Goal: Task Accomplishment & Management: Manage account settings

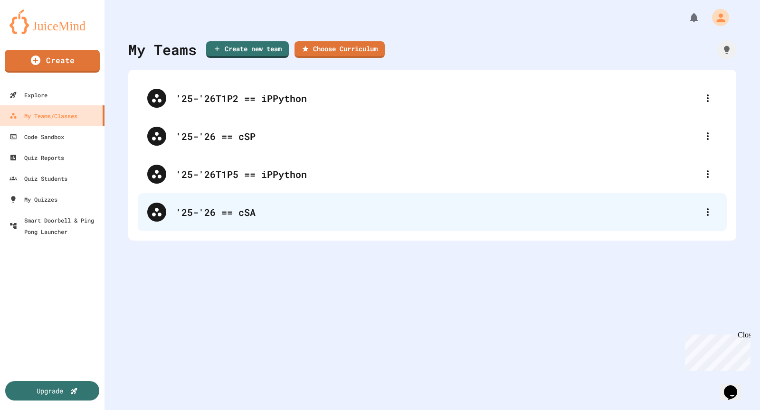
click at [241, 199] on div "'25-'26 == cSA" at bounding box center [432, 212] width 589 height 38
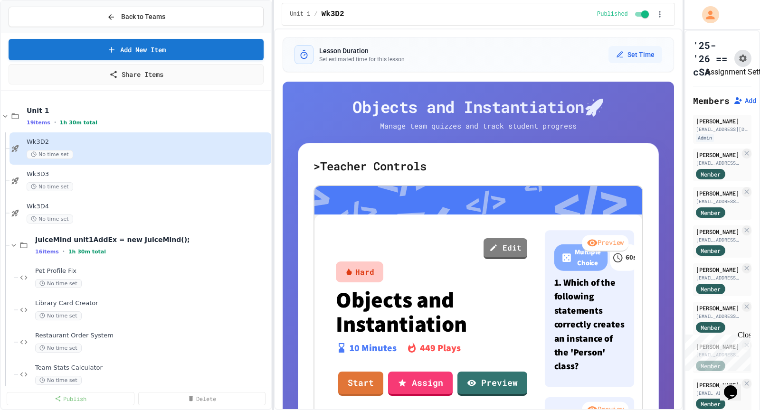
click at [735, 58] on button "Assignment Settings" at bounding box center [742, 58] width 17 height 17
click at [138, 245] on div "JuiceMind unit1AddEx = new JuiceMind(); 16 items • 1h 30m total" at bounding box center [147, 246] width 225 height 20
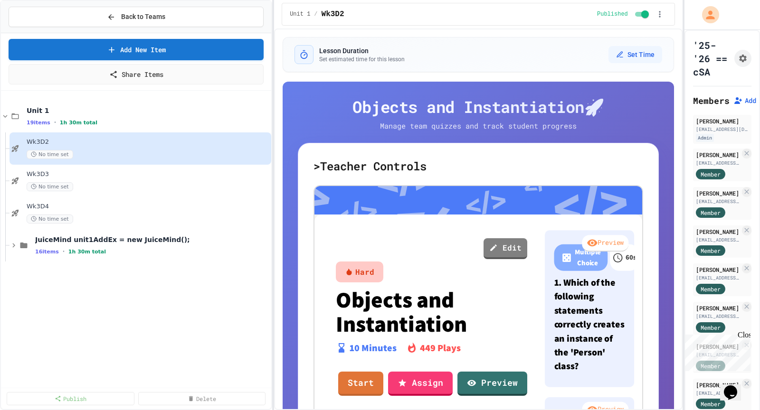
click at [138, 245] on div "JuiceMind unit1AddEx = new JuiceMind(); 16 items • 1h 30m total" at bounding box center [152, 246] width 234 height 20
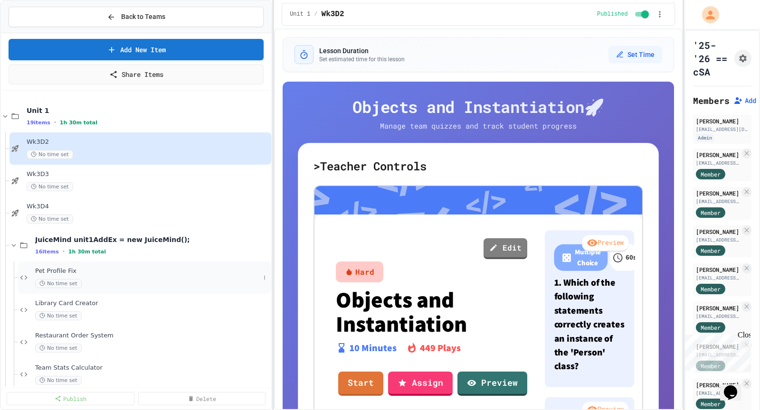
click at [143, 271] on span "Pet Profile Fix" at bounding box center [147, 271] width 225 height 8
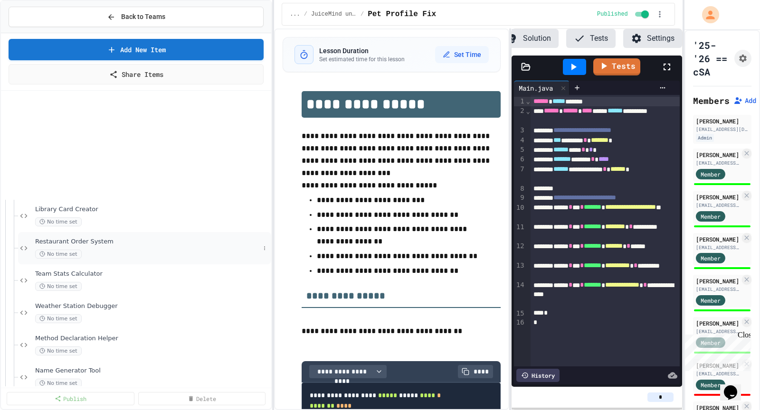
scroll to position [300, 0]
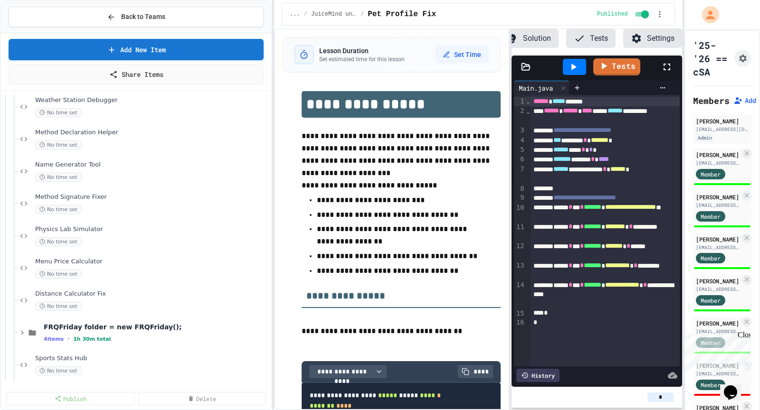
click at [652, 35] on button "Settings" at bounding box center [652, 38] width 59 height 19
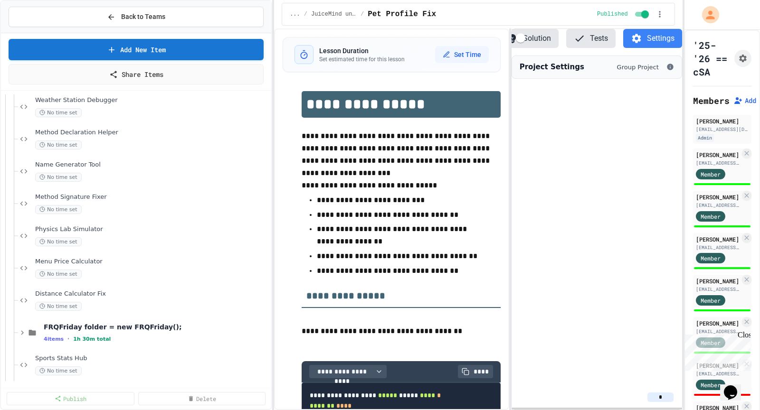
click at [661, 43] on button "Settings" at bounding box center [652, 38] width 59 height 19
click at [171, 223] on div "Physics Lab Simulator No time set" at bounding box center [144, 236] width 253 height 32
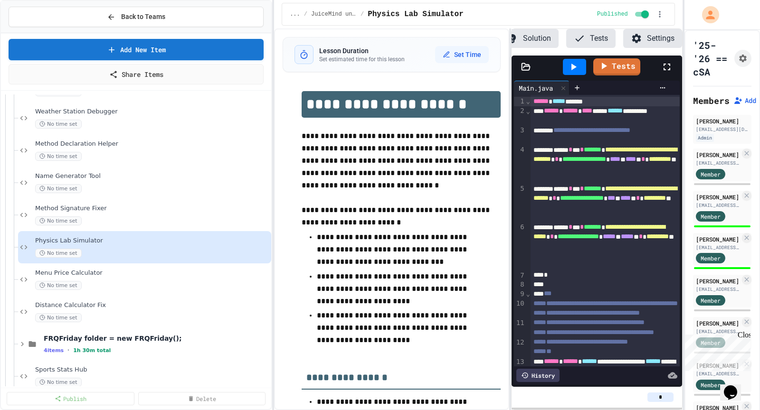
scroll to position [0, 71]
click at [742, 58] on icon "Assignment Settings" at bounding box center [742, 58] width 9 height 9
click at [161, 281] on div "No time set" at bounding box center [147, 285] width 225 height 9
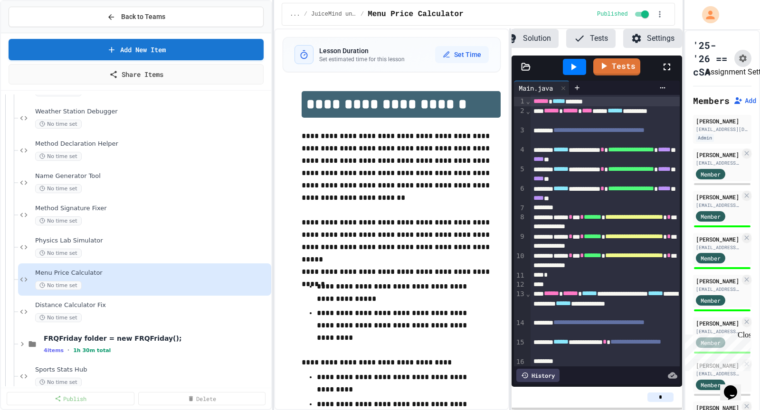
click at [741, 64] on button "Assignment Settings" at bounding box center [742, 58] width 17 height 17
click at [215, 314] on div "No time set" at bounding box center [147, 317] width 225 height 9
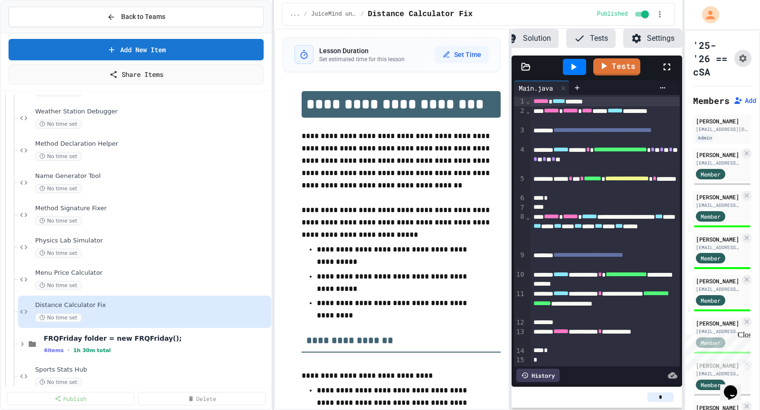
scroll to position [0, 71]
click at [741, 59] on icon "Assignment Settings" at bounding box center [743, 59] width 8 height 8
click at [193, 185] on div "No time set" at bounding box center [147, 188] width 225 height 9
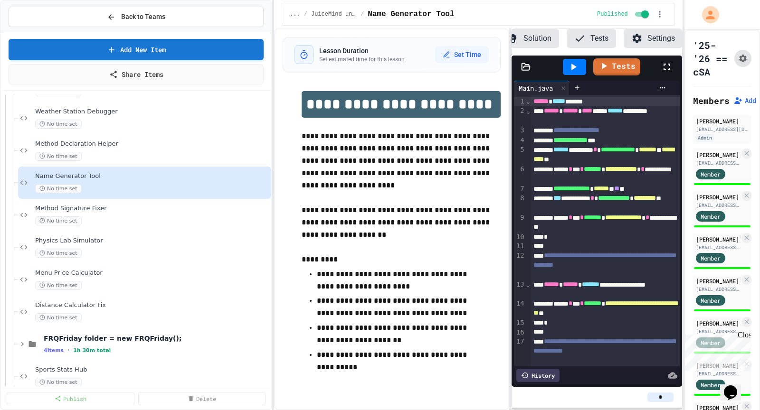
scroll to position [0, 71]
click at [745, 59] on icon "Assignment Settings" at bounding box center [743, 59] width 8 height 8
click at [164, 160] on div "Method Declaration Helper No time set" at bounding box center [144, 150] width 253 height 32
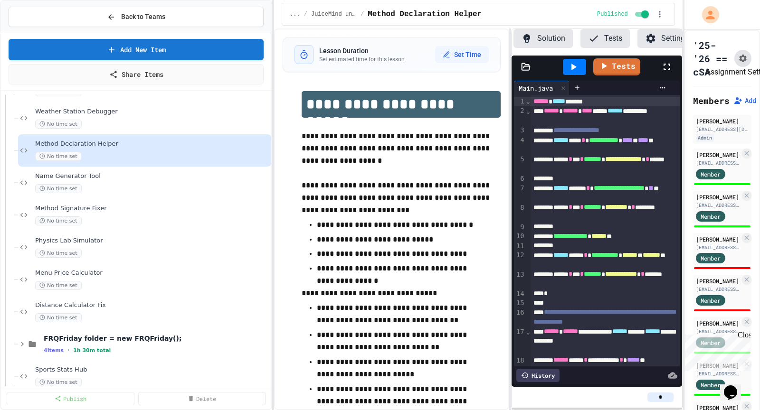
click at [740, 56] on icon "Assignment Settings" at bounding box center [743, 59] width 8 height 8
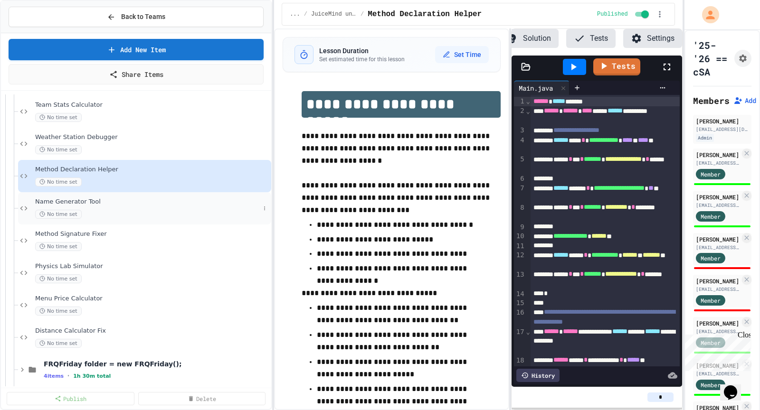
scroll to position [264, 0]
click at [96, 140] on div "Weather Station Debugger No time set" at bounding box center [147, 143] width 225 height 21
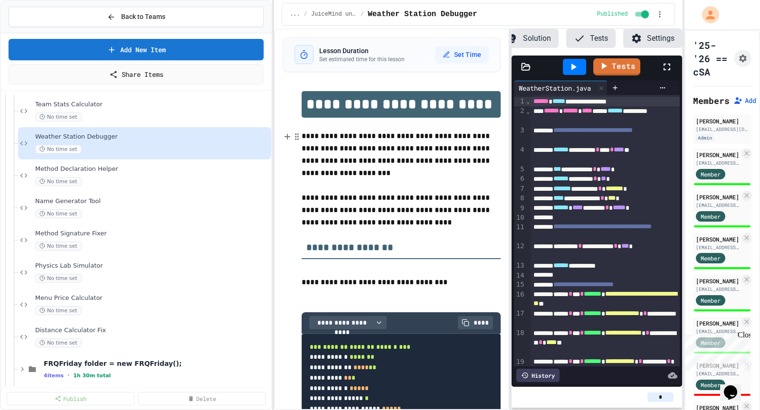
scroll to position [0, 71]
click at [652, 43] on button "Settings" at bounding box center [652, 38] width 59 height 19
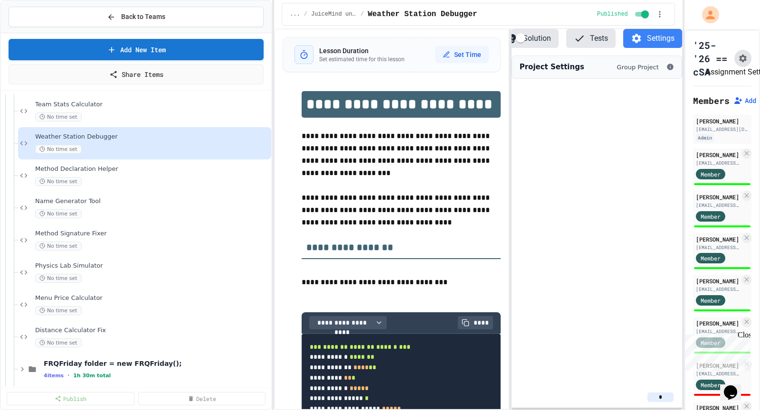
click at [743, 65] on button "Assignment Settings" at bounding box center [742, 58] width 17 height 17
click at [171, 107] on div "Team Stats Calculator No time set" at bounding box center [147, 111] width 225 height 21
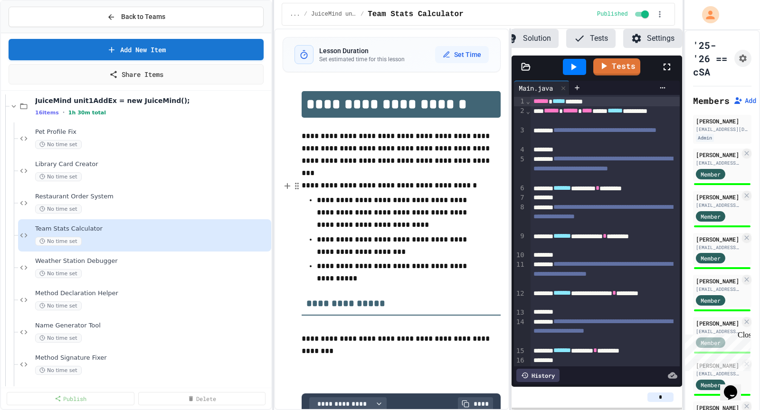
scroll to position [137, 0]
click at [741, 60] on icon "Assignment Settings" at bounding box center [742, 58] width 9 height 9
click at [211, 208] on div "No time set" at bounding box center [147, 211] width 225 height 9
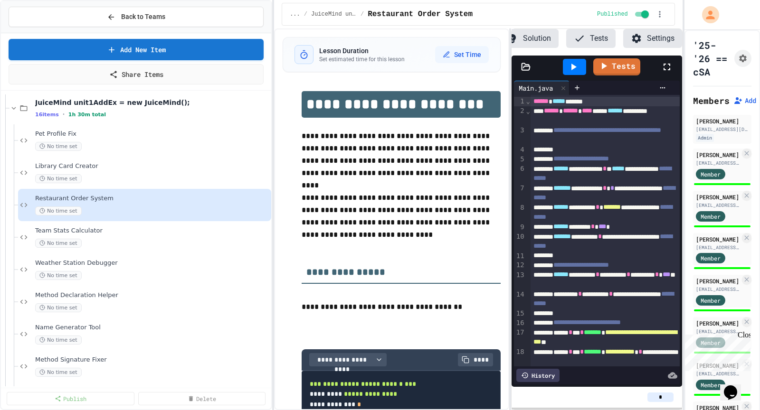
scroll to position [0, 71]
click at [737, 58] on button "Assignment Settings" at bounding box center [742, 58] width 17 height 17
click at [210, 182] on div "Library Card Creator No time set" at bounding box center [144, 173] width 253 height 32
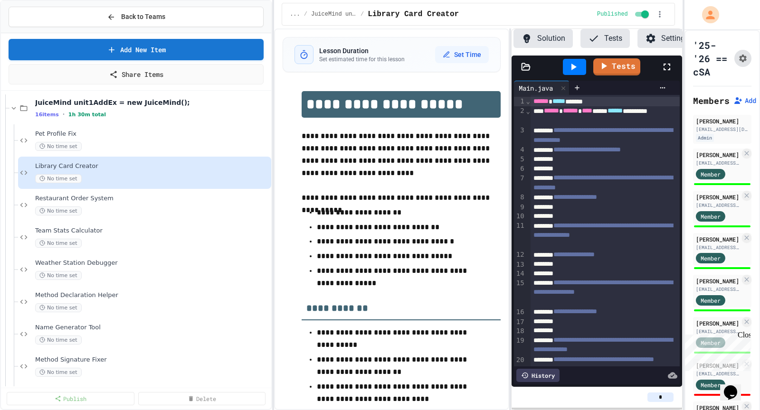
scroll to position [0, 71]
click at [746, 57] on icon "Assignment Settings" at bounding box center [743, 59] width 8 height 8
click at [173, 146] on div "No time set" at bounding box center [147, 146] width 225 height 9
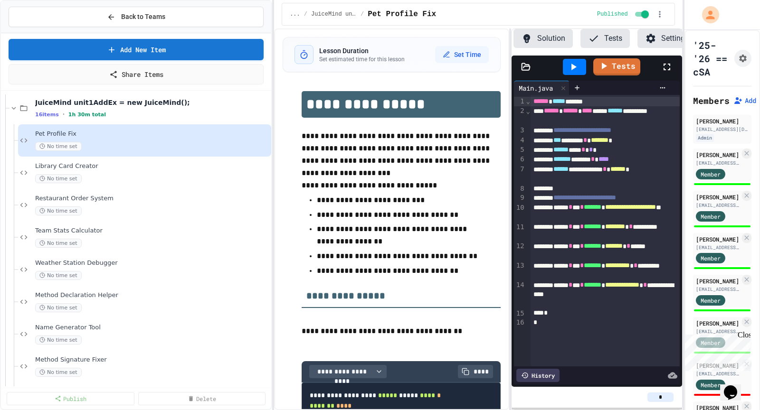
scroll to position [0, 71]
click at [744, 61] on icon "Assignment Settings" at bounding box center [743, 59] width 8 height 8
